Goal: Task Accomplishment & Management: Use online tool/utility

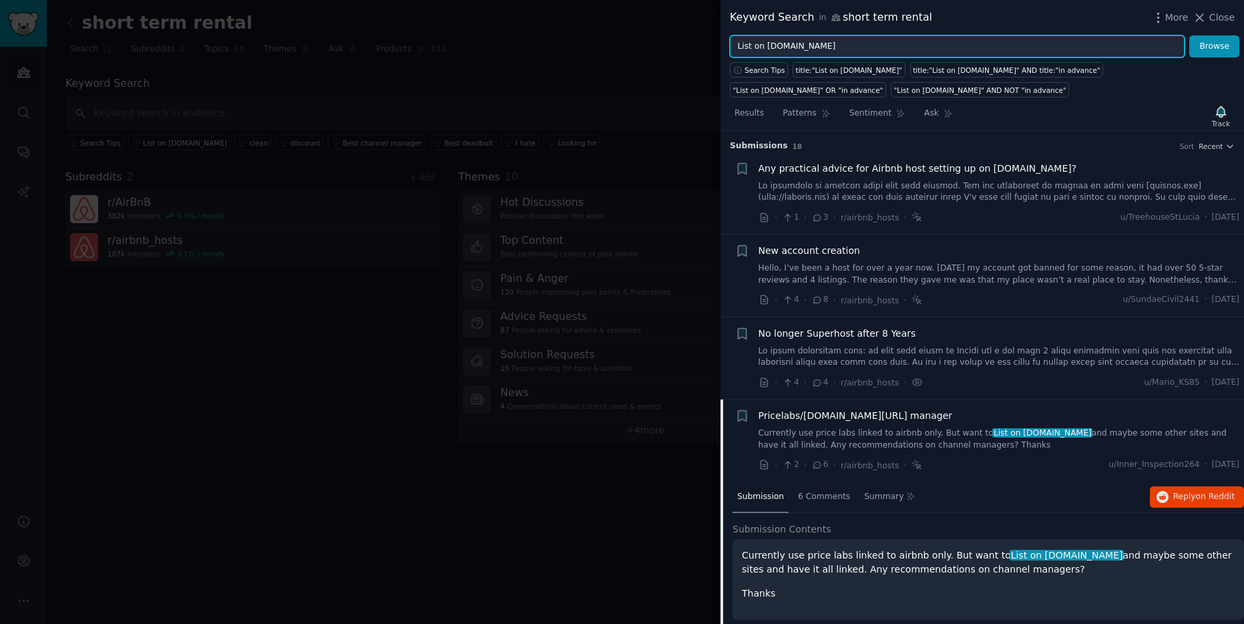
drag, startPoint x: 738, startPoint y: 44, endPoint x: 846, endPoint y: 54, distance: 108.6
click at [846, 54] on input "List on [DOMAIN_NAME]" at bounding box center [957, 46] width 455 height 23
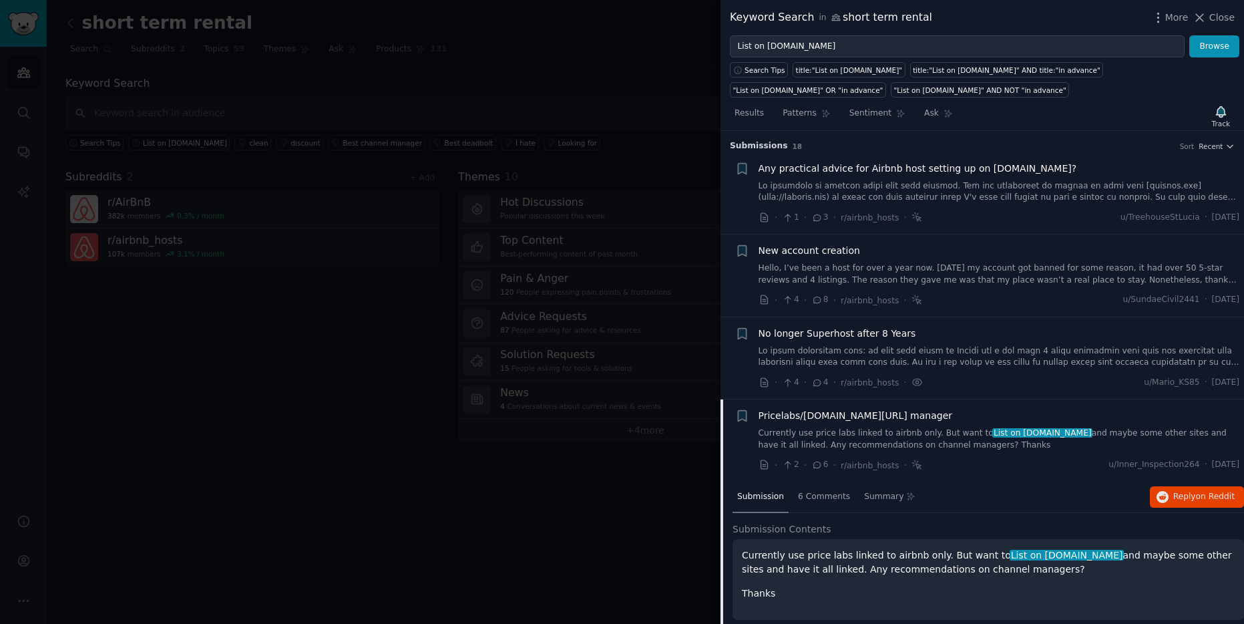
click at [625, 21] on div at bounding box center [622, 312] width 1244 height 624
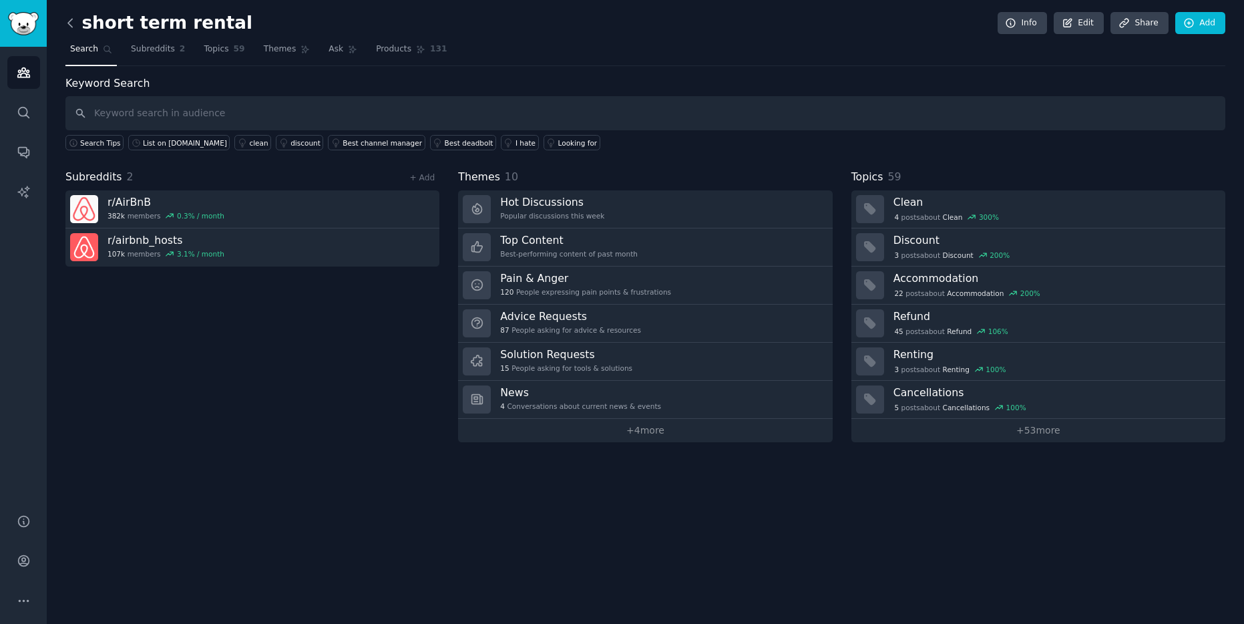
click at [67, 21] on icon at bounding box center [70, 23] width 14 height 14
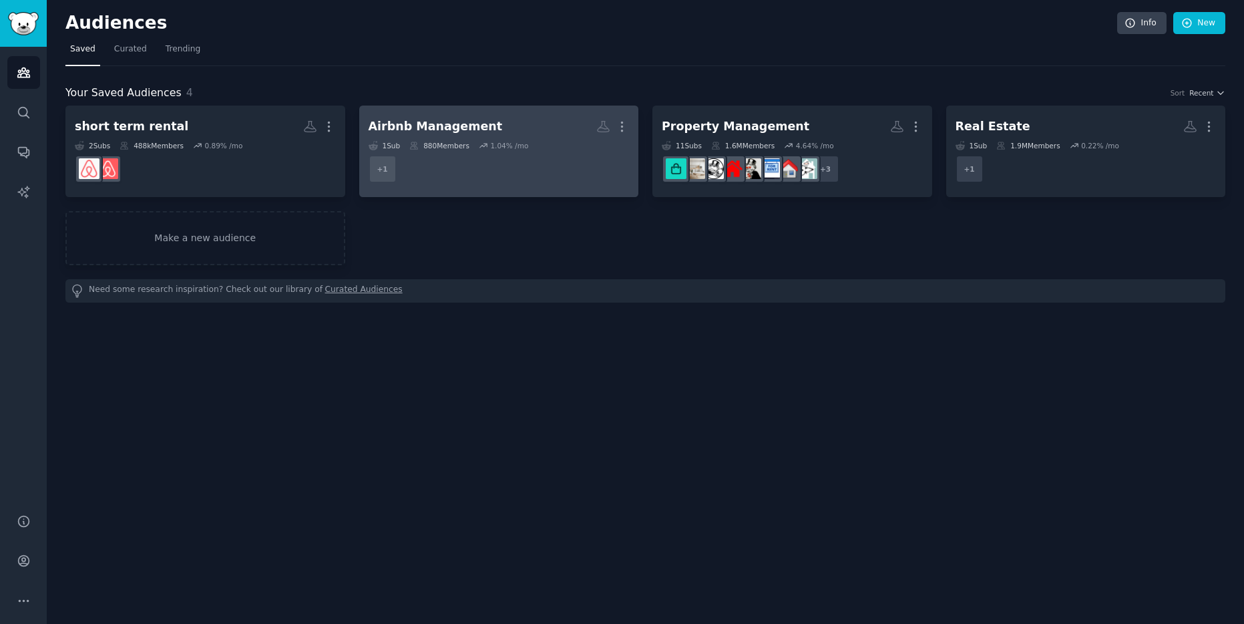
click at [445, 124] on div "Airbnb Management" at bounding box center [436, 126] width 134 height 17
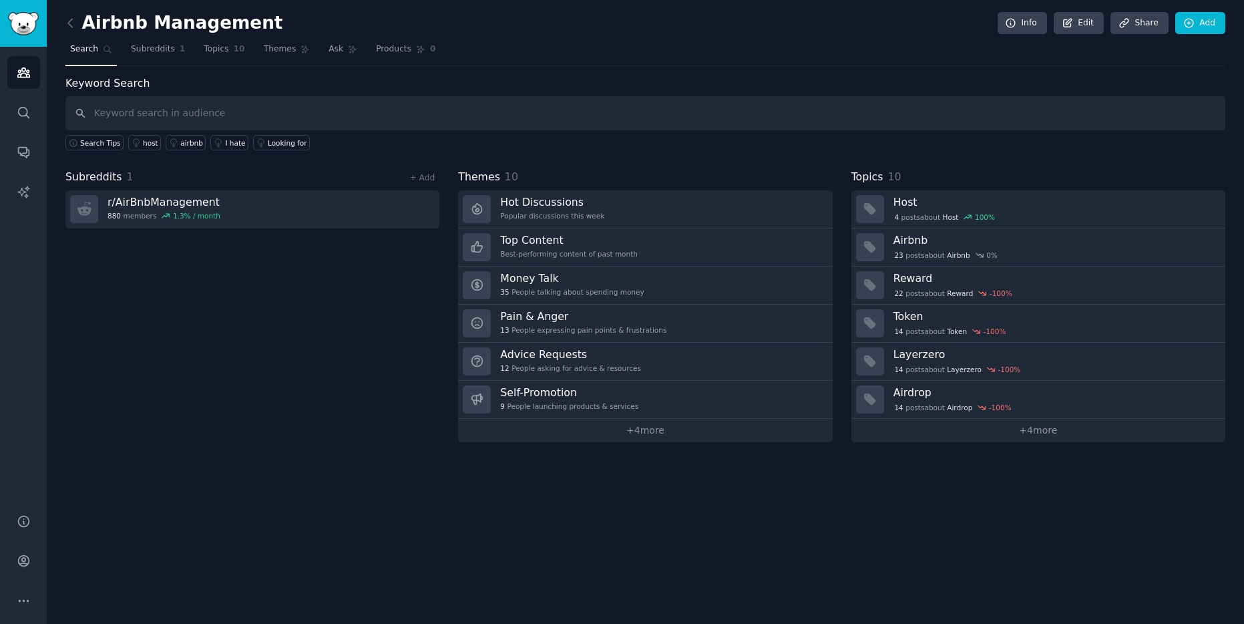
click at [82, 20] on h2 "Airbnb Management" at bounding box center [173, 23] width 217 height 21
click at [69, 23] on icon at bounding box center [70, 23] width 14 height 14
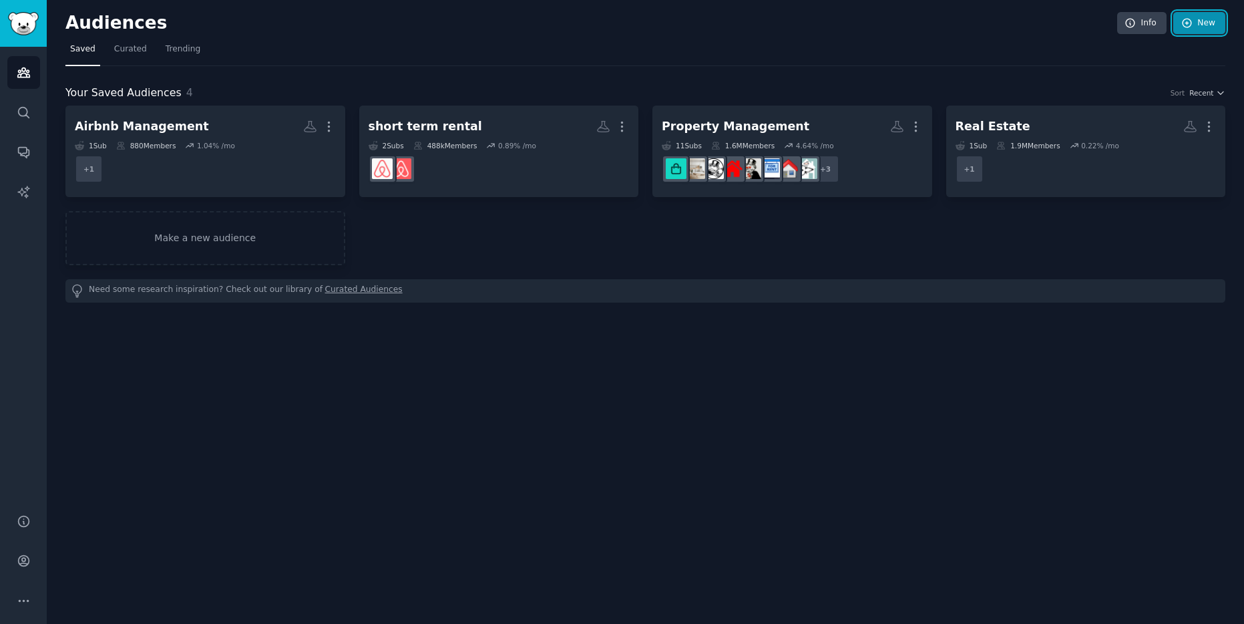
click at [1208, 29] on link "New" at bounding box center [1199, 23] width 52 height 23
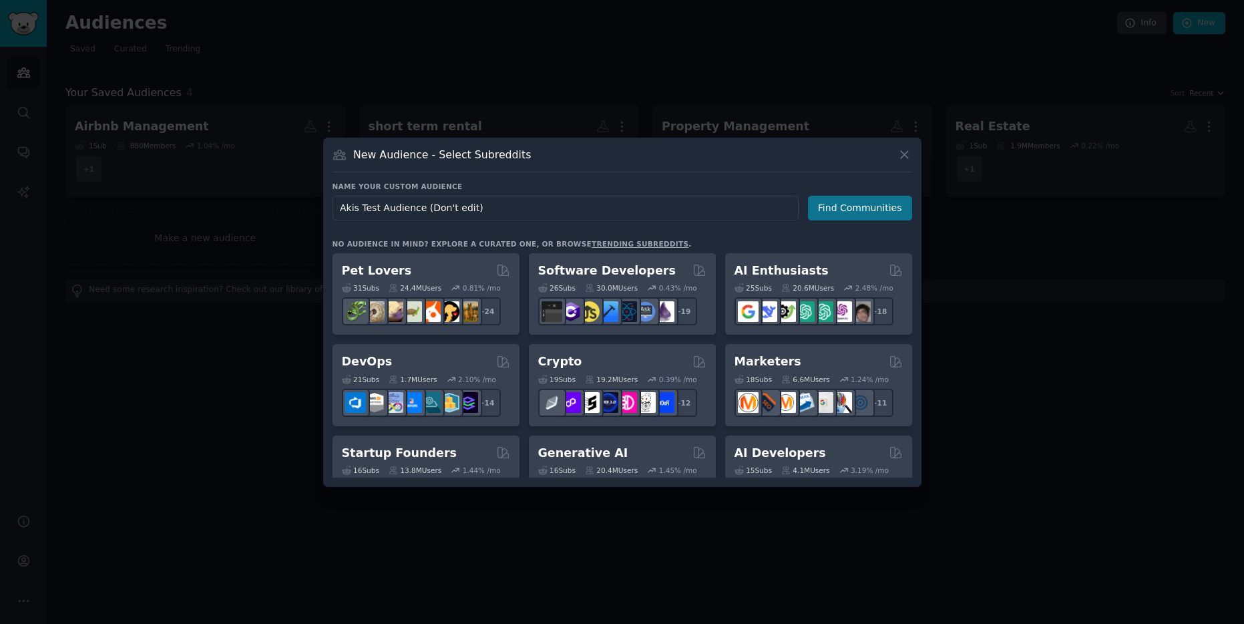
type input "Akis Test Audience (Don't edit)"
click at [862, 208] on button "Find Communities" at bounding box center [860, 208] width 104 height 25
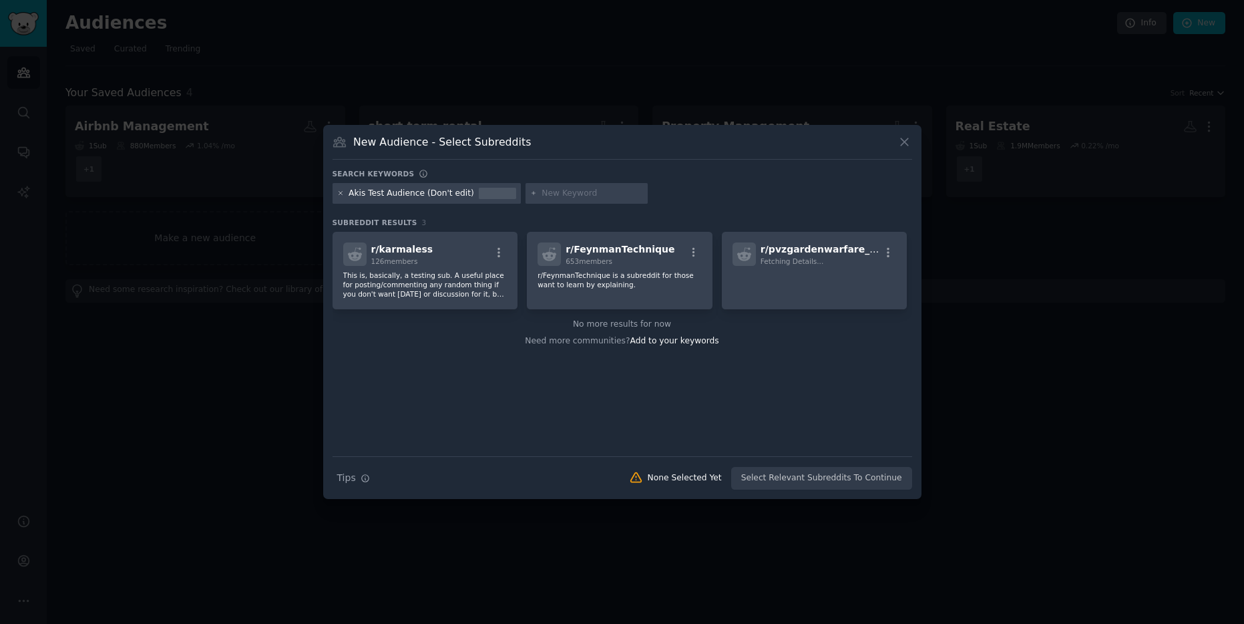
click at [341, 193] on icon at bounding box center [340, 193] width 3 height 3
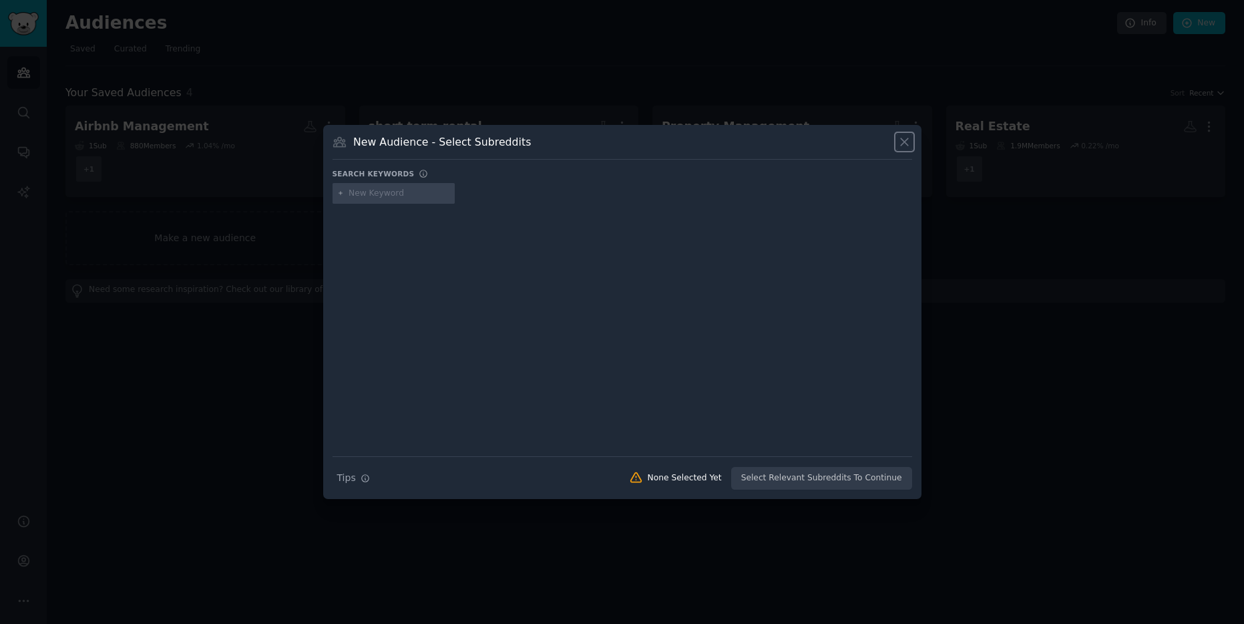
click at [905, 138] on icon at bounding box center [904, 142] width 14 height 14
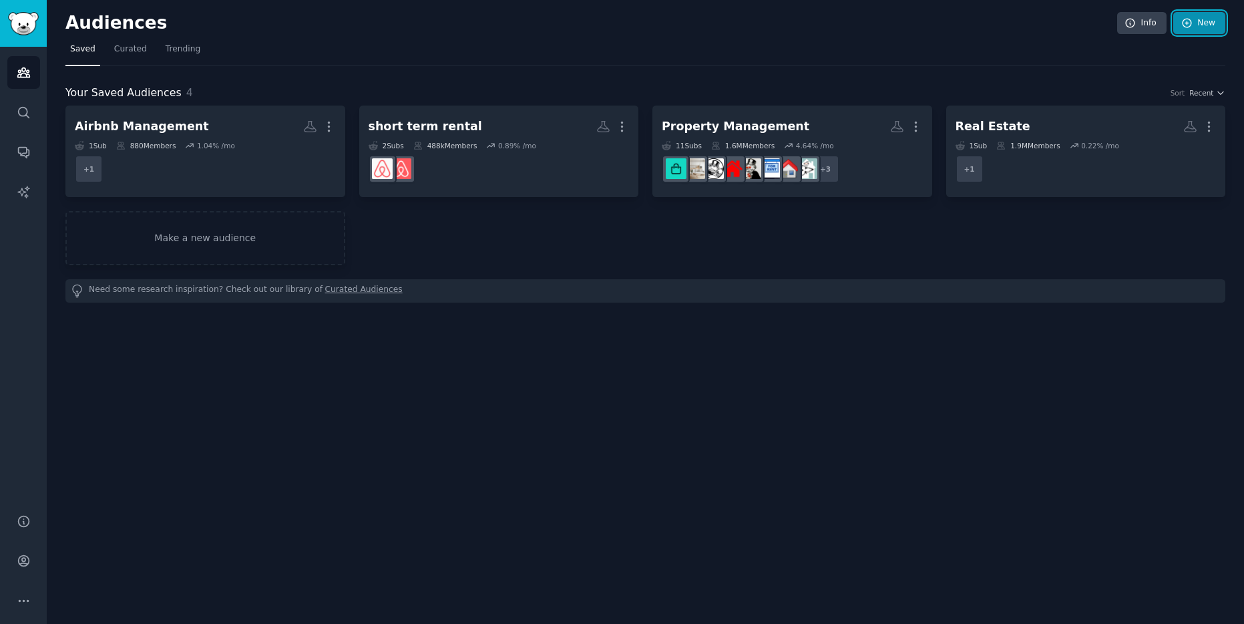
click at [1209, 21] on link "New" at bounding box center [1199, 23] width 52 height 23
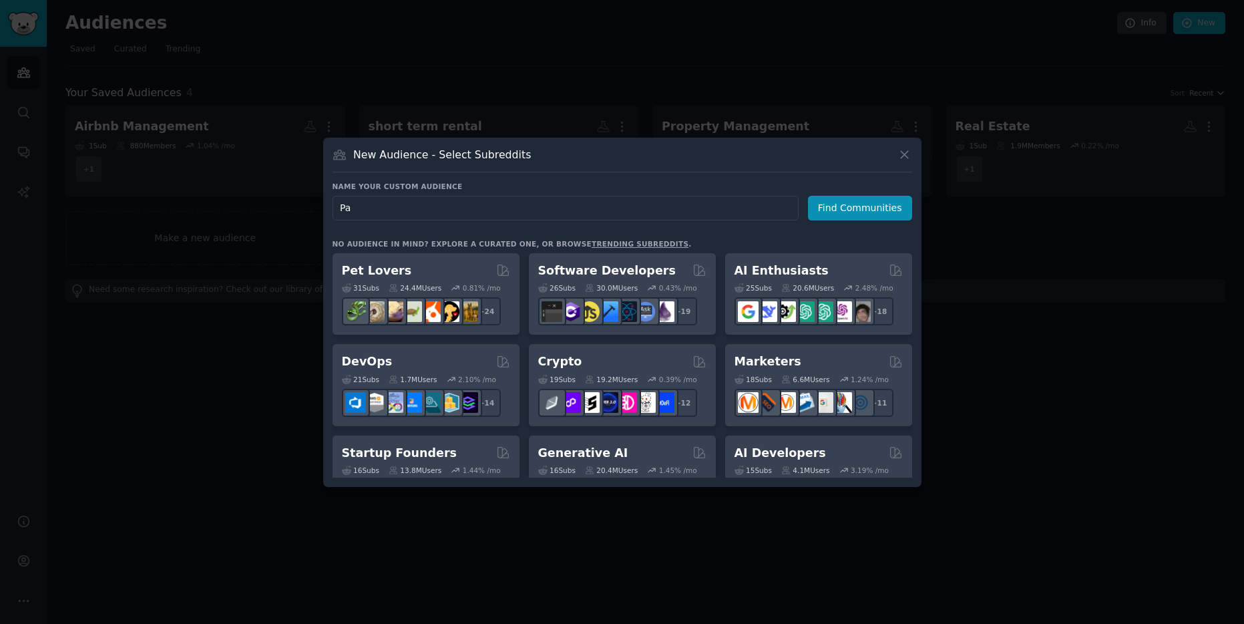
type input "P"
type input "Partner onboarding"
click button "Find Communities" at bounding box center [860, 208] width 104 height 25
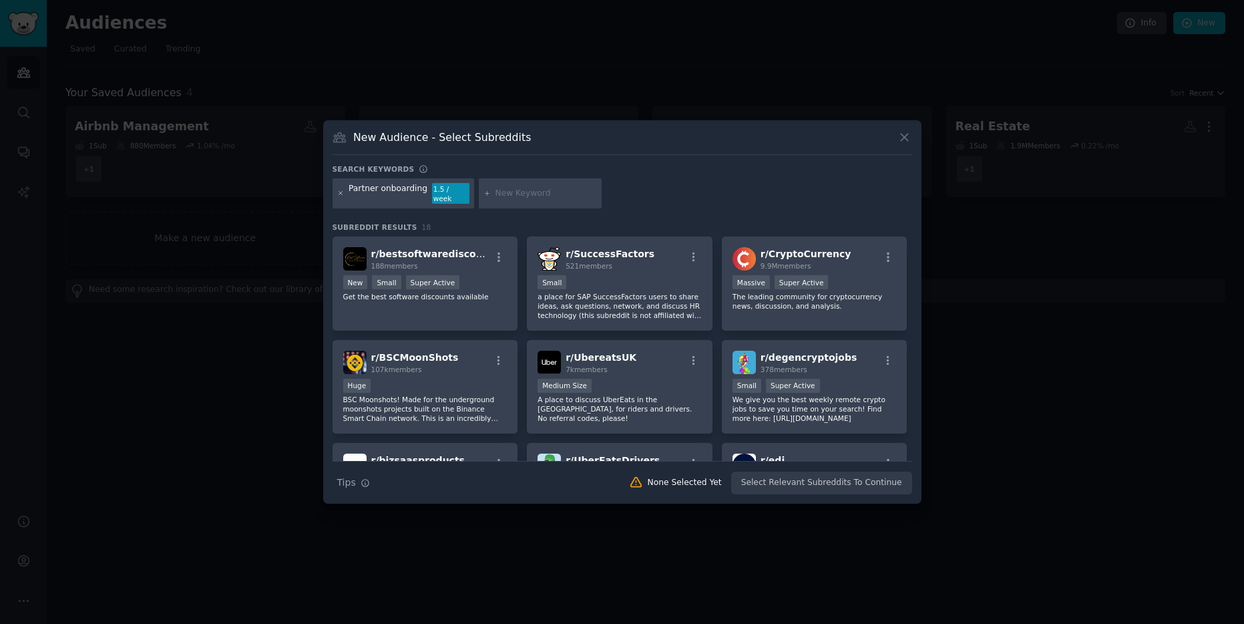
click at [342, 193] on icon at bounding box center [340, 193] width 7 height 7
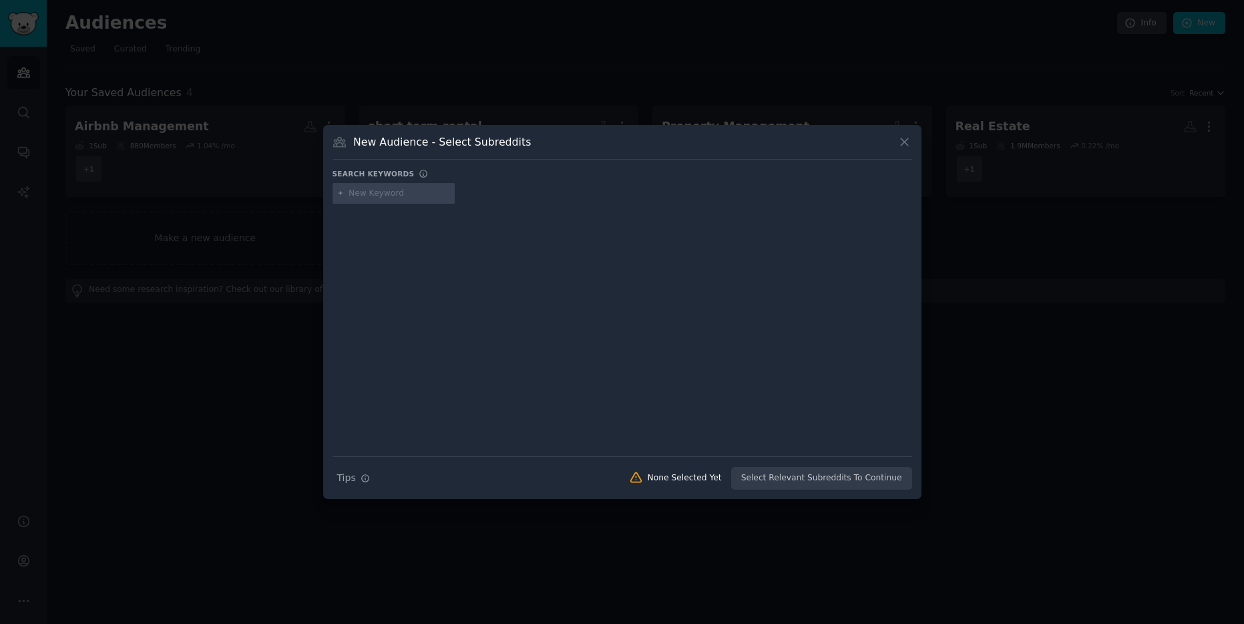
click at [373, 192] on input "text" at bounding box center [399, 194] width 101 height 12
type input "partner management"
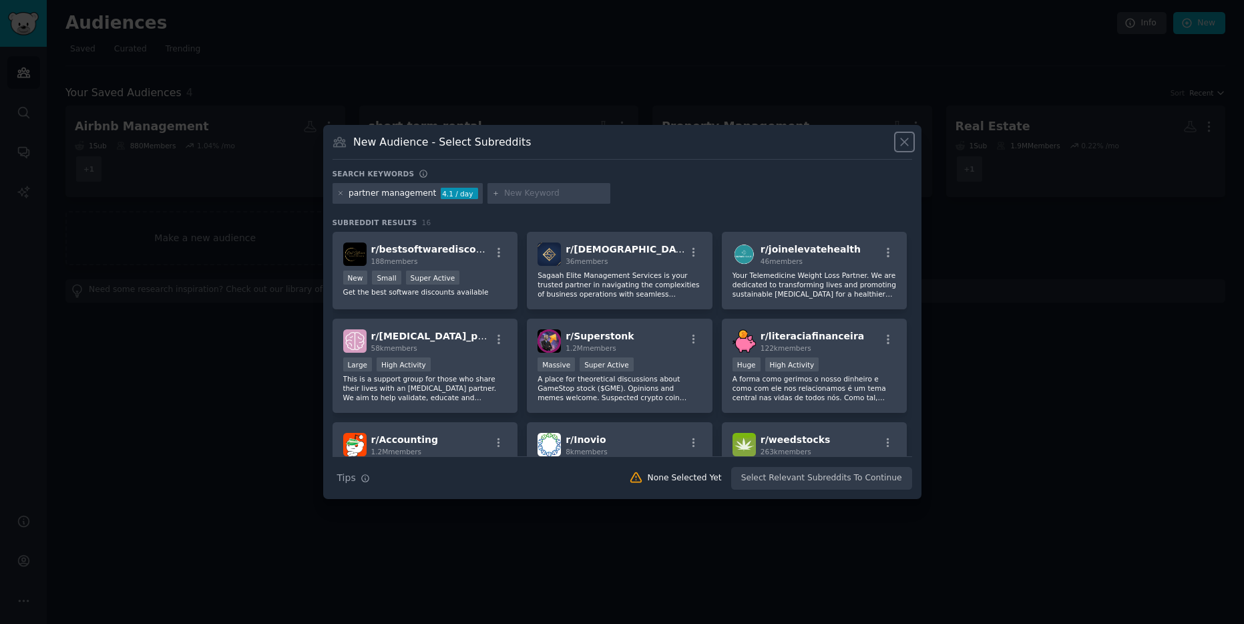
click at [903, 140] on icon at bounding box center [904, 142] width 14 height 14
